Goal: Register for event/course

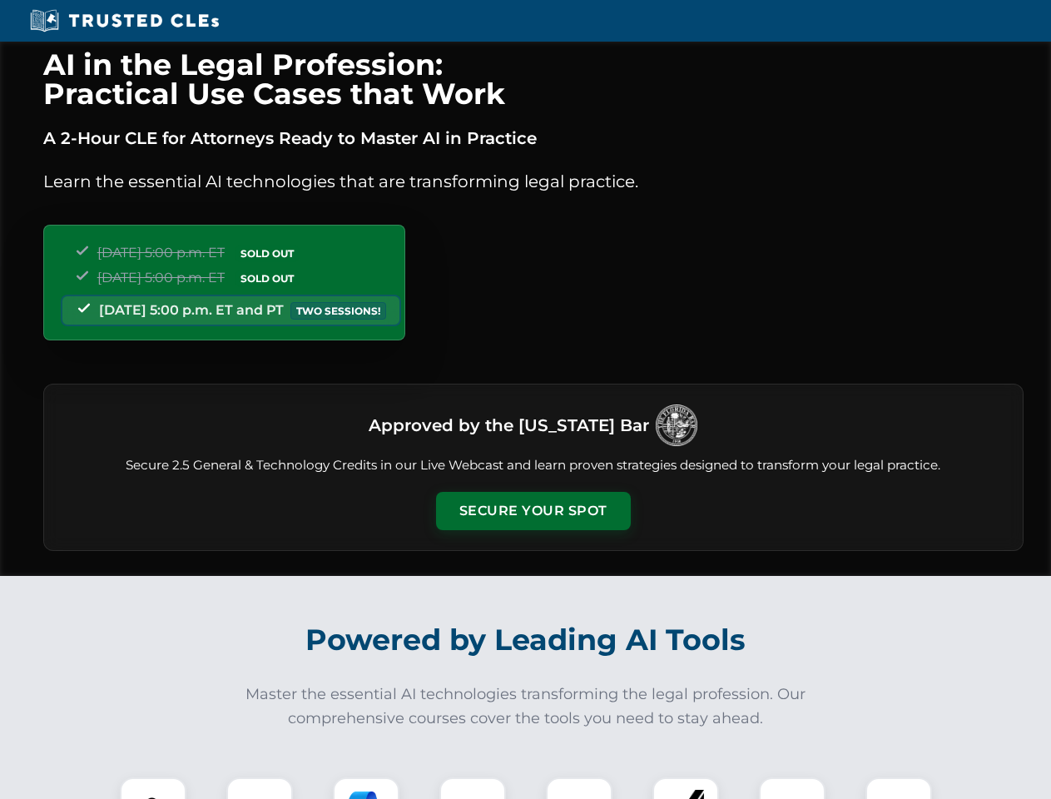
click at [533, 511] on button "Secure Your Spot" at bounding box center [533, 511] width 195 height 38
click at [153, 788] on img at bounding box center [153, 810] width 48 height 48
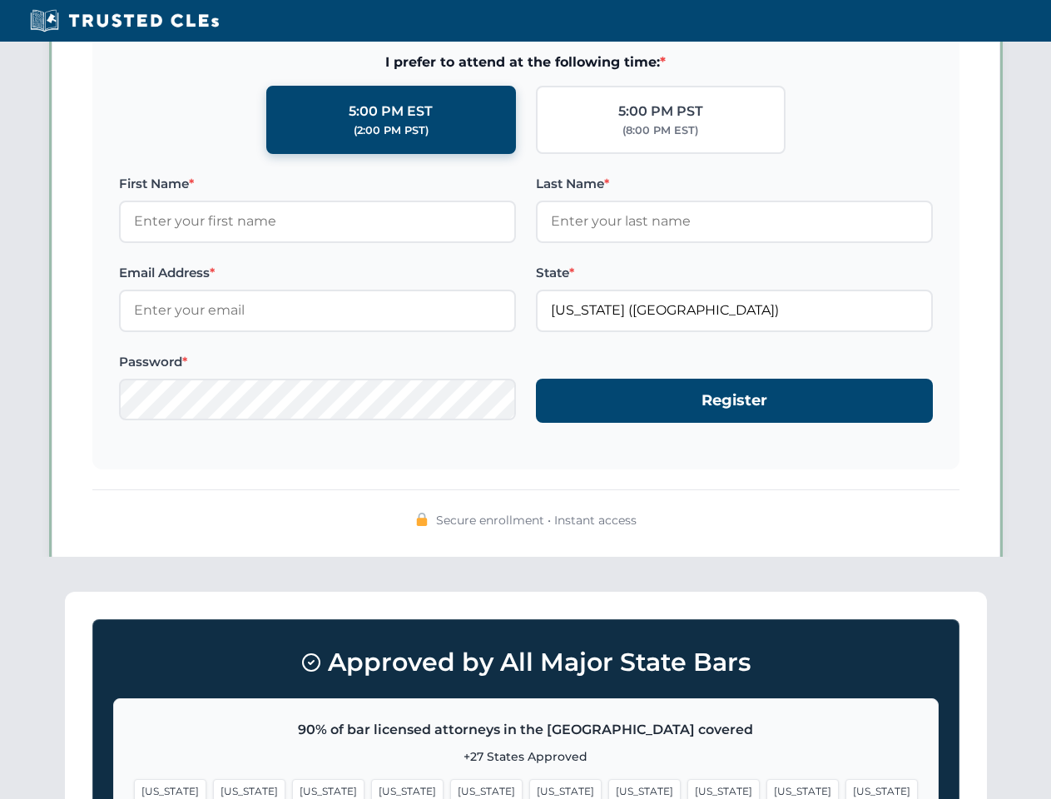
click at [608, 788] on span "[US_STATE]" at bounding box center [644, 791] width 72 height 24
click at [766, 788] on span "[US_STATE]" at bounding box center [802, 791] width 72 height 24
